Goal: Task Accomplishment & Management: Manage account settings

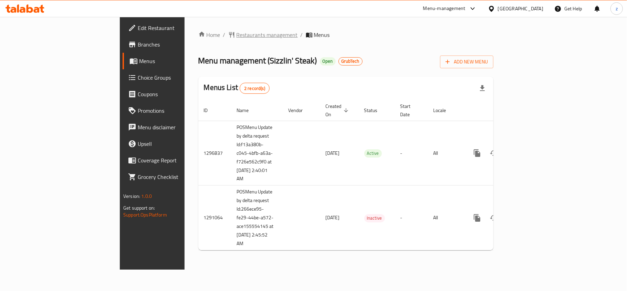
click at [237, 39] on span "Restaurants management" at bounding box center [267, 35] width 61 height 8
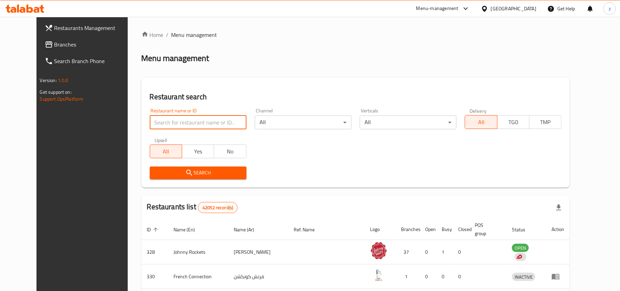
click at [155, 124] on input "search" at bounding box center [198, 122] width 97 height 14
paste input "698258"
type input "698258"
click button "Search" at bounding box center [198, 172] width 97 height 13
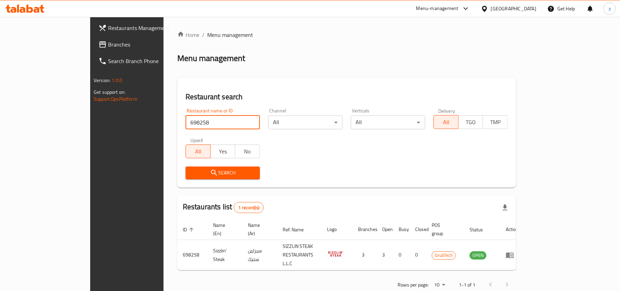
click at [108, 42] on span "Branches" at bounding box center [148, 44] width 80 height 8
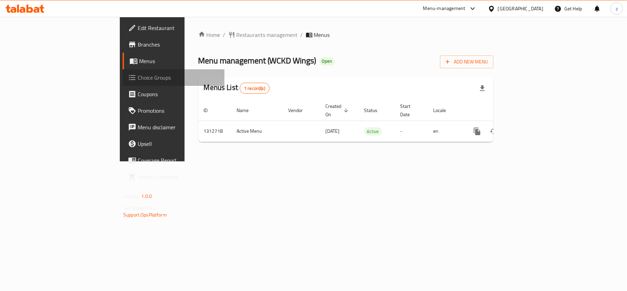
click at [138, 78] on span "Choice Groups" at bounding box center [178, 77] width 81 height 8
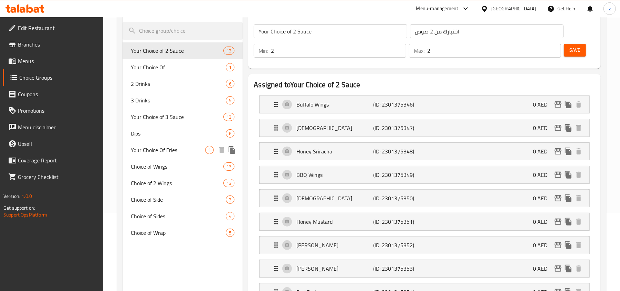
scroll to position [92, 0]
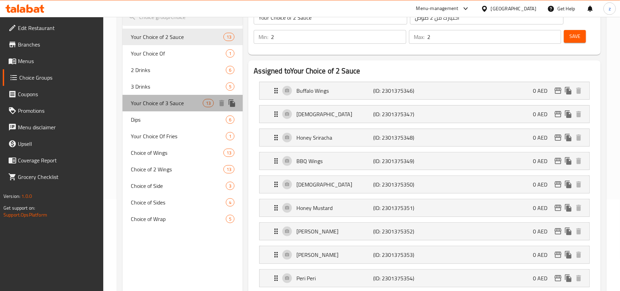
click at [167, 99] on span "Your Choice of 3 Sauce" at bounding box center [167, 103] width 72 height 8
type input "Your Choice of 3 Sauce"
type input "اختيارك من 3 صلصات"
type input "3"
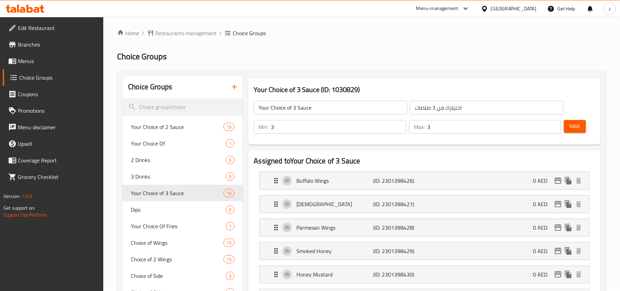
scroll to position [0, 0]
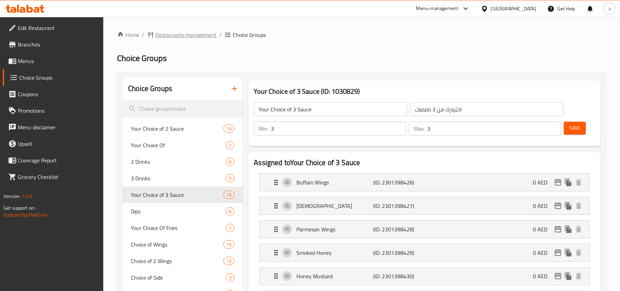
click at [178, 35] on span "Restaurants management" at bounding box center [185, 35] width 61 height 8
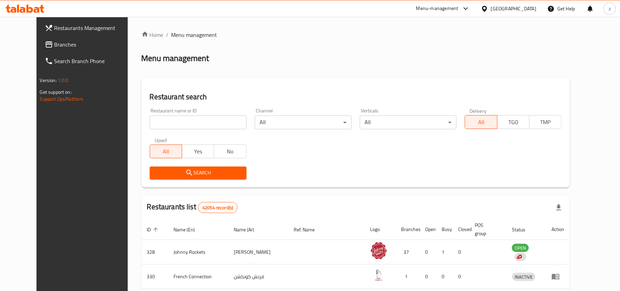
click at [67, 46] on span "Branches" at bounding box center [94, 44] width 80 height 8
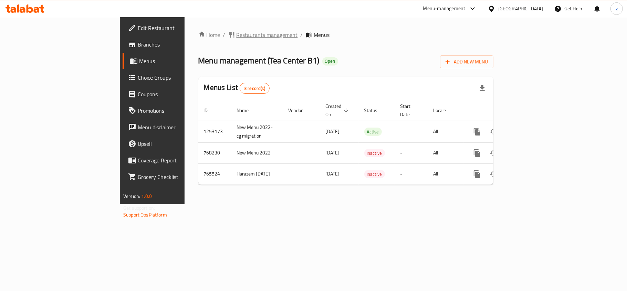
click at [237, 31] on span "Restaurants management" at bounding box center [267, 35] width 61 height 8
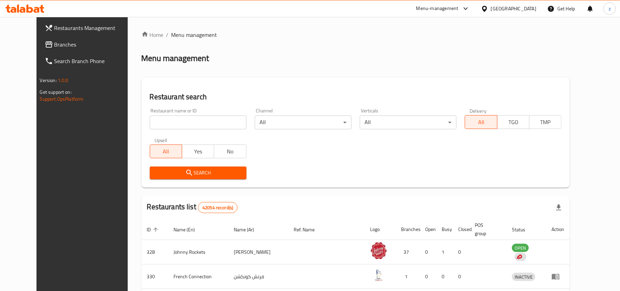
drag, startPoint x: 31, startPoint y: 44, endPoint x: 30, endPoint y: 50, distance: 5.9
click at [54, 44] on span "Branches" at bounding box center [94, 44] width 80 height 8
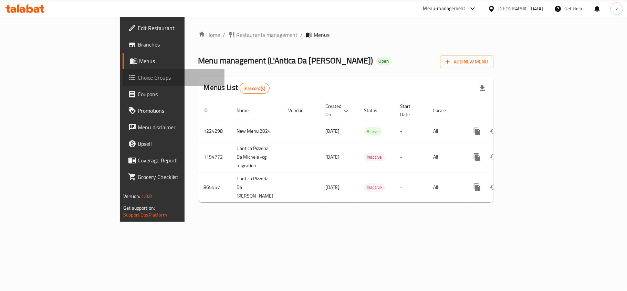
click at [138, 77] on span "Choice Groups" at bounding box center [178, 77] width 81 height 8
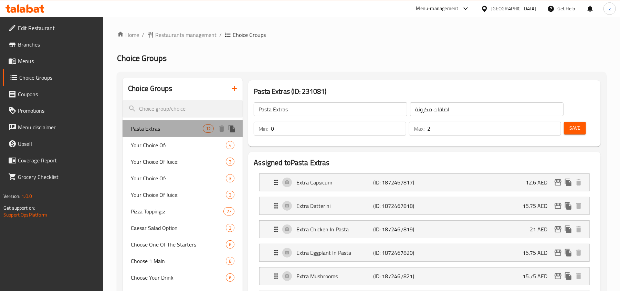
click at [156, 132] on span "Pasta Extras" at bounding box center [167, 128] width 72 height 8
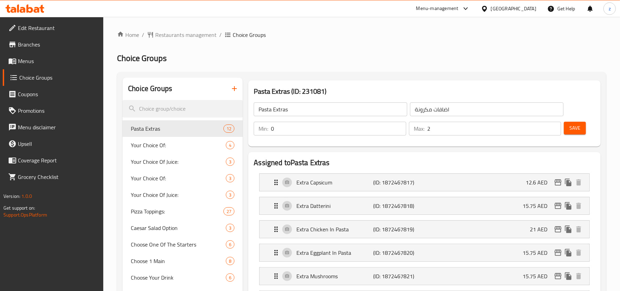
click at [64, 32] on link "Edit Restaurant" at bounding box center [53, 28] width 101 height 17
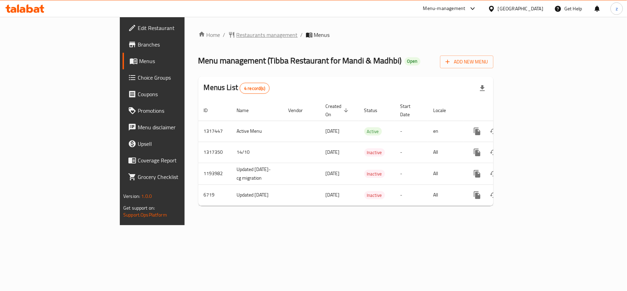
click at [237, 33] on span "Restaurants management" at bounding box center [267, 35] width 61 height 8
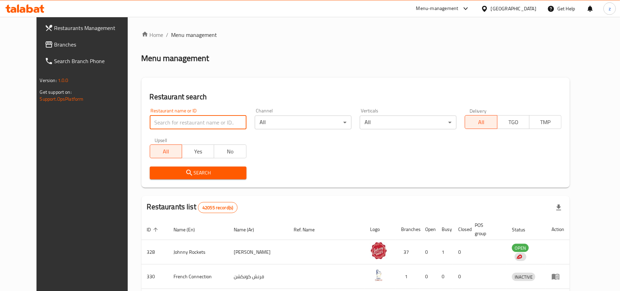
click at [150, 116] on input "search" at bounding box center [198, 122] width 97 height 14
paste input "4187"
type input "4187"
click button "Search" at bounding box center [198, 172] width 97 height 13
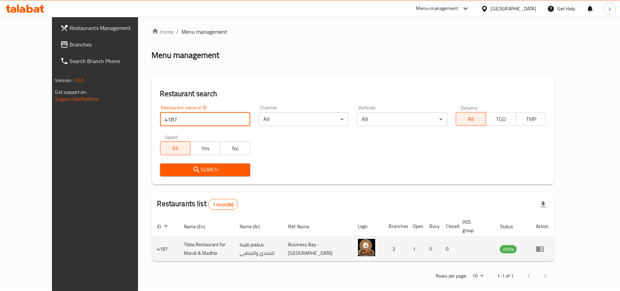
scroll to position [3, 0]
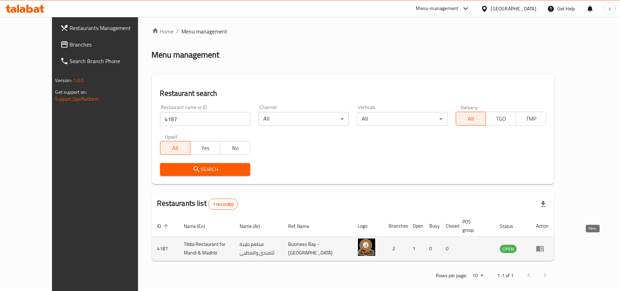
click at [544, 244] on icon "enhanced table" at bounding box center [540, 248] width 8 height 8
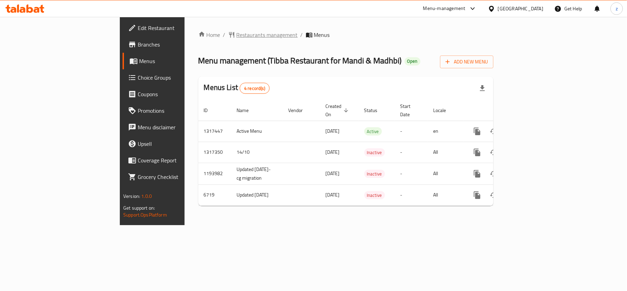
click at [237, 32] on span "Restaurants management" at bounding box center [267, 35] width 61 height 8
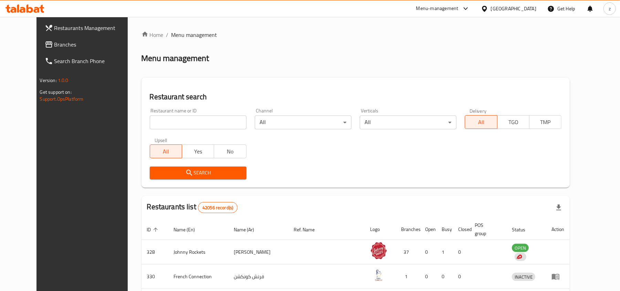
click at [54, 46] on span "Branches" at bounding box center [94, 44] width 80 height 8
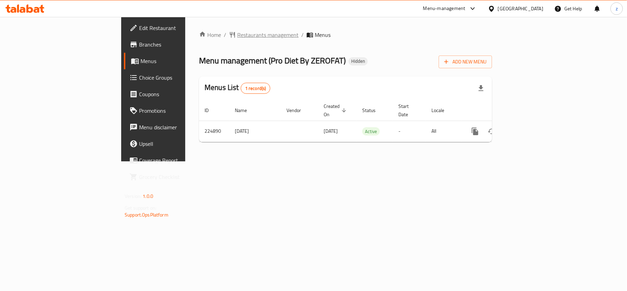
click at [237, 39] on span "Restaurants management" at bounding box center [267, 35] width 61 height 8
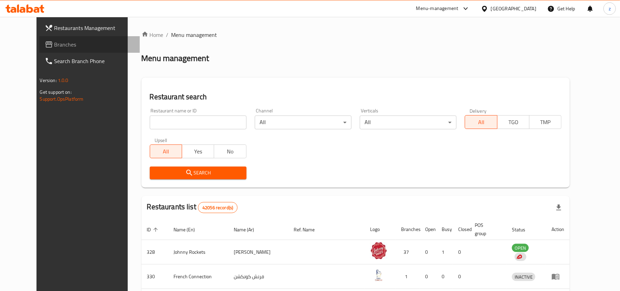
click at [54, 48] on span "Branches" at bounding box center [94, 44] width 80 height 8
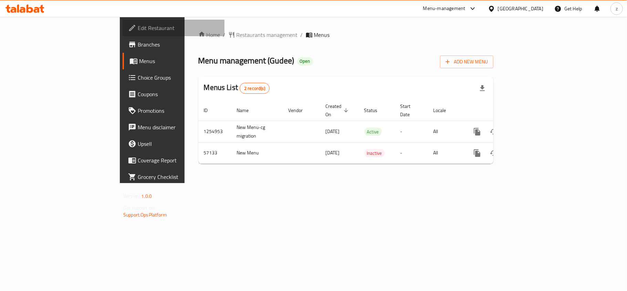
click at [138, 28] on span "Edit Restaurant" at bounding box center [178, 28] width 81 height 8
click at [138, 80] on span "Choice Groups" at bounding box center [178, 77] width 81 height 8
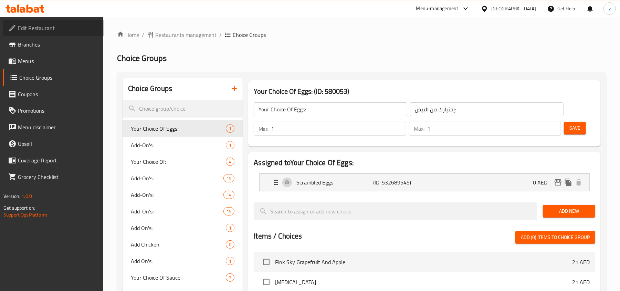
click at [41, 32] on span "Edit Restaurant" at bounding box center [58, 28] width 80 height 8
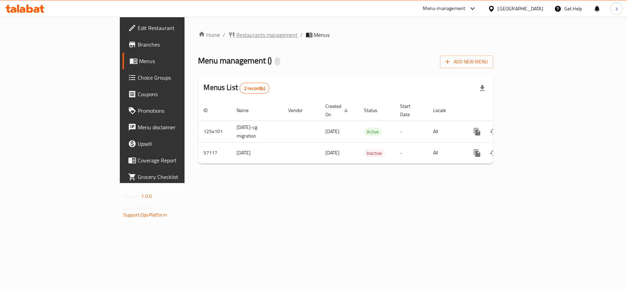
click at [237, 31] on span "Restaurants management" at bounding box center [267, 35] width 61 height 8
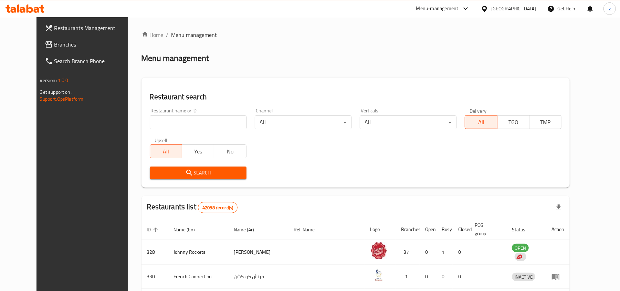
click at [181, 121] on input "search" at bounding box center [198, 122] width 97 height 14
paste input "27850"
type input "27850"
click button "Search" at bounding box center [198, 172] width 97 height 13
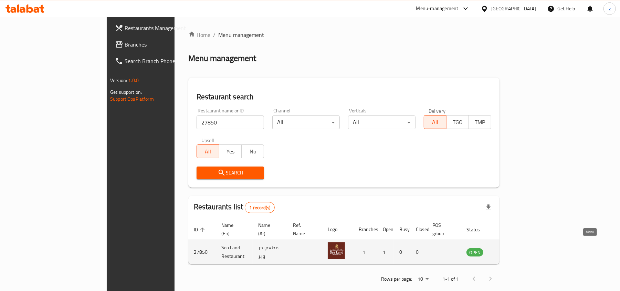
click at [511, 249] on icon "enhanced table" at bounding box center [507, 252] width 8 height 6
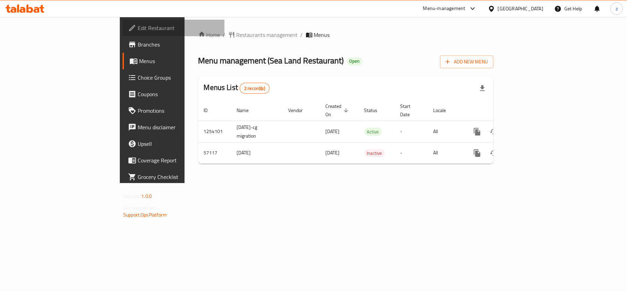
click at [138, 24] on span "Edit Restaurant" at bounding box center [178, 28] width 81 height 8
